Goal: Task Accomplishment & Management: Use online tool/utility

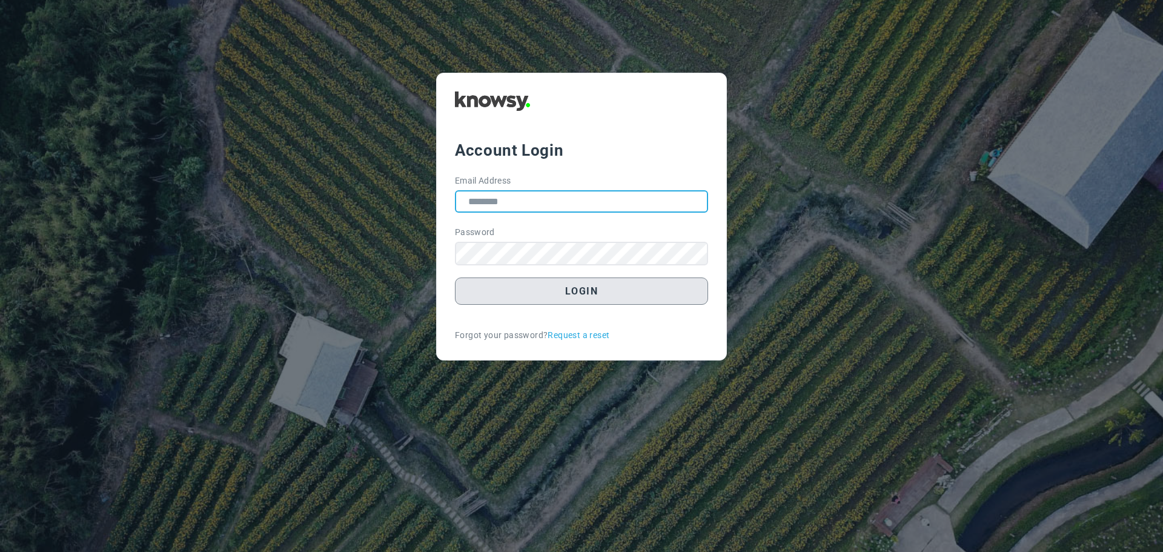
type input "**********"
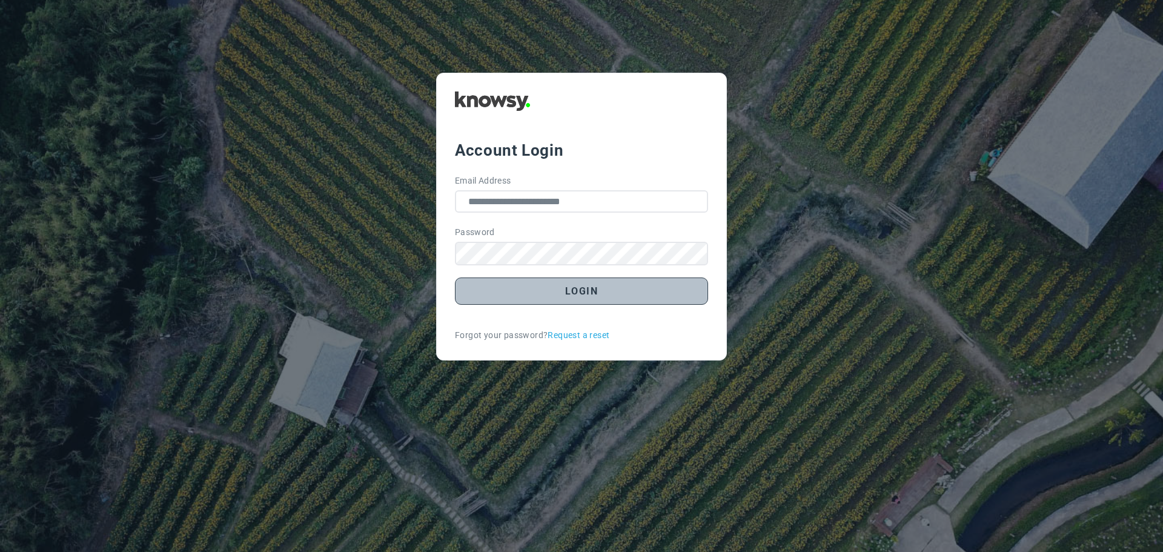
click at [589, 296] on button "Login" at bounding box center [581, 291] width 253 height 27
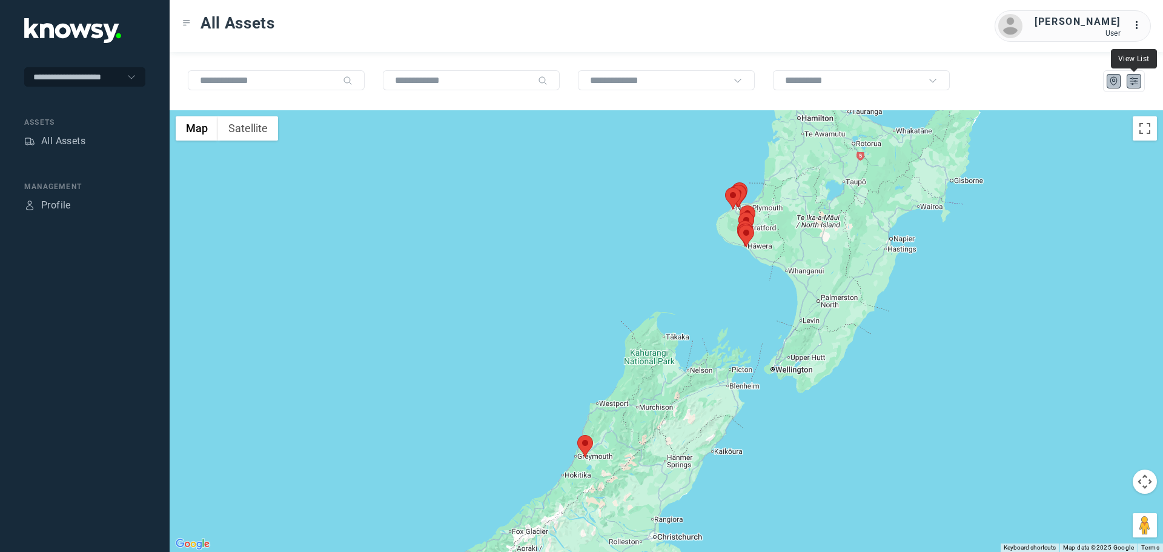
click at [1139, 79] on icon "List" at bounding box center [1134, 81] width 11 height 11
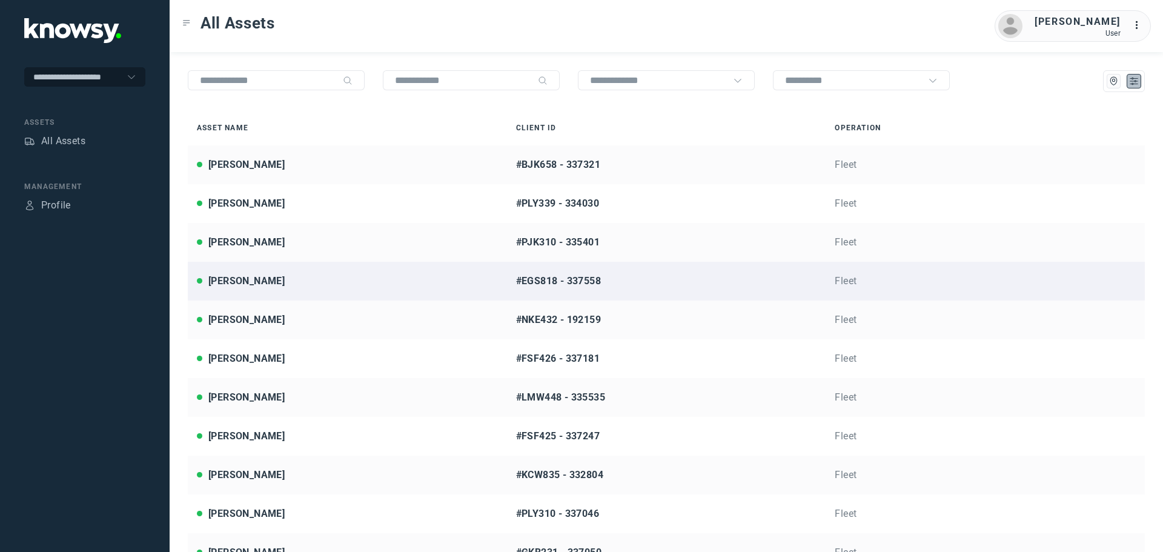
click at [325, 279] on div "Brian Nyman" at bounding box center [347, 281] width 301 height 15
